Goal: Task Accomplishment & Management: Manage account settings

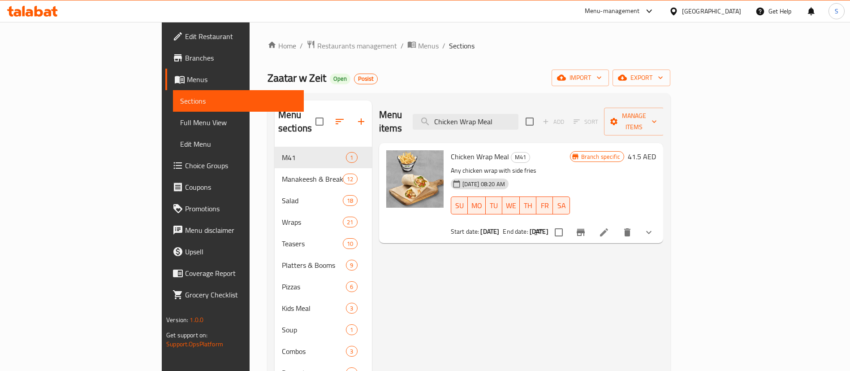
click at [716, 13] on div "[GEOGRAPHIC_DATA]" at bounding box center [711, 11] width 59 height 10
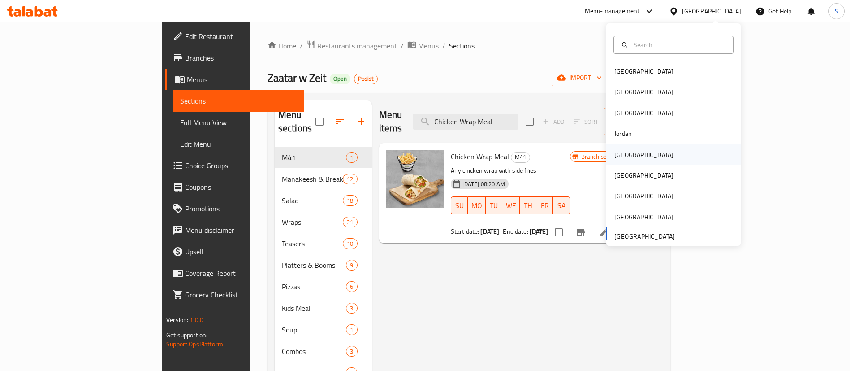
click at [627, 154] on div "[GEOGRAPHIC_DATA]" at bounding box center [643, 154] width 73 height 21
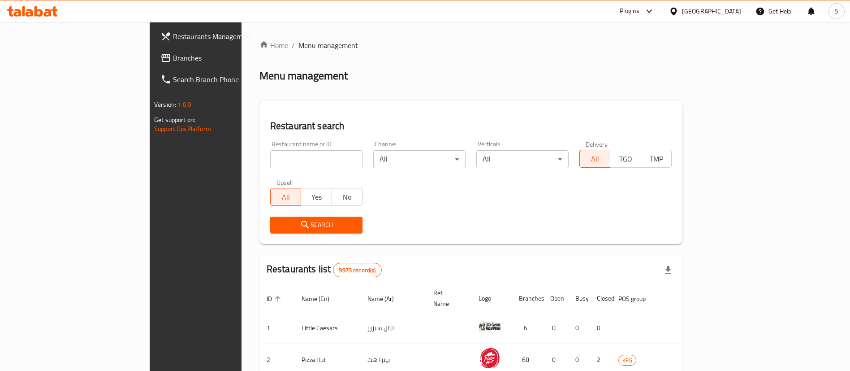
click at [270, 180] on div "All Yes No" at bounding box center [316, 192] width 92 height 27
click at [270, 156] on input "search" at bounding box center [316, 159] width 92 height 18
paste input "Fatayer Arabella Pastries"
type input "Fatayer Arabella Pastries"
click button "Search" at bounding box center [316, 224] width 92 height 17
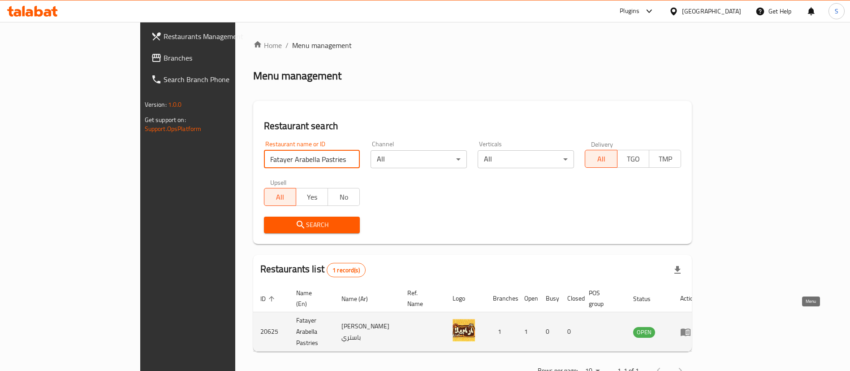
click at [690, 328] on icon "enhanced table" at bounding box center [686, 332] width 10 height 8
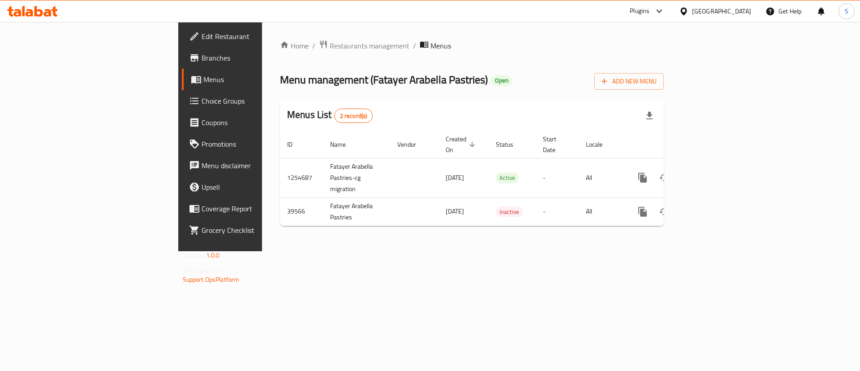
click at [202, 61] on span "Branches" at bounding box center [258, 57] width 113 height 11
